Goal: Task Accomplishment & Management: Use online tool/utility

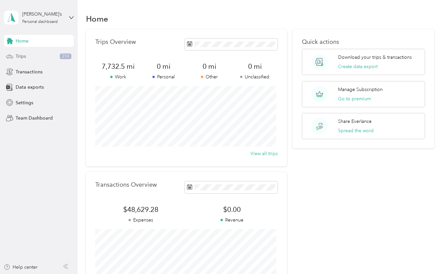
click at [47, 58] on div "Trips 210" at bounding box center [39, 56] width 70 height 12
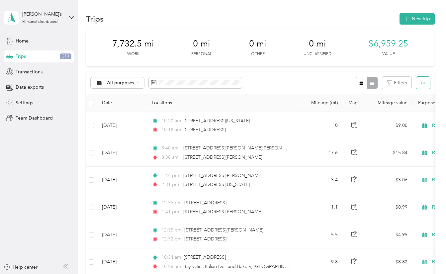
click at [423, 80] on span "button" at bounding box center [423, 83] width 5 height 6
click at [414, 110] on span "Export" at bounding box center [412, 107] width 14 height 6
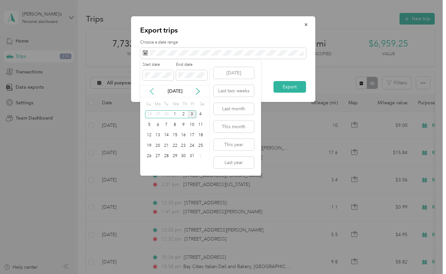
click at [148, 91] on icon at bounding box center [151, 91] width 7 height 7
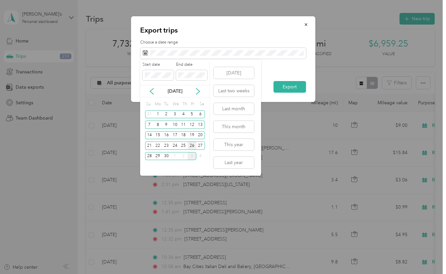
click at [191, 144] on div "26" at bounding box center [192, 145] width 9 height 8
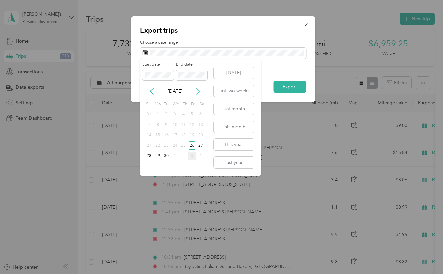
click at [198, 92] on icon at bounding box center [197, 91] width 3 height 6
click at [183, 113] on div "2" at bounding box center [183, 114] width 9 height 8
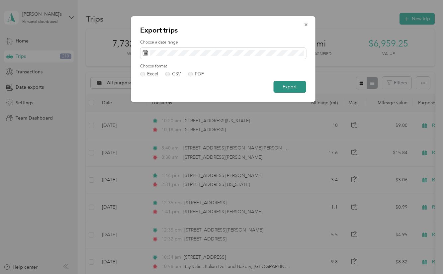
click at [294, 88] on button "Export" at bounding box center [289, 87] width 33 height 12
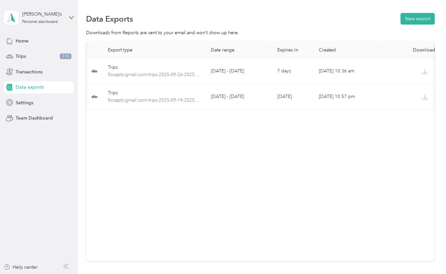
scroll to position [0, 13]
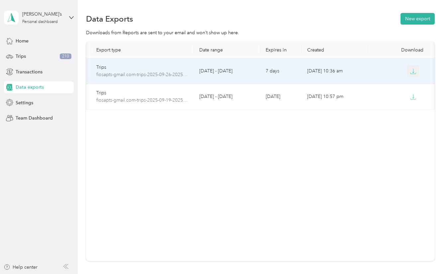
click at [410, 69] on icon "button" at bounding box center [413, 71] width 6 height 6
